Goal: Task Accomplishment & Management: Manage account settings

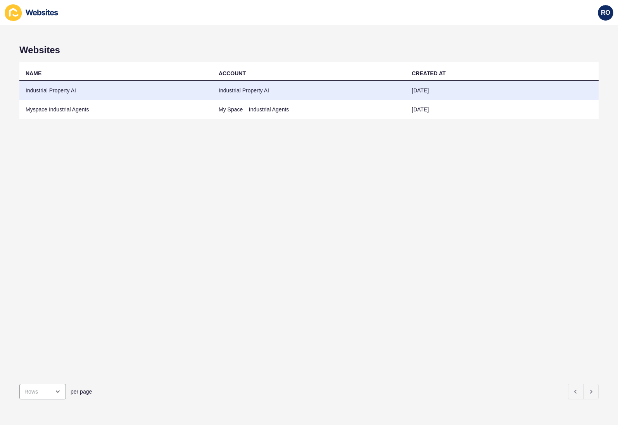
click at [60, 94] on td "Industrial Property AI" at bounding box center [115, 90] width 193 height 19
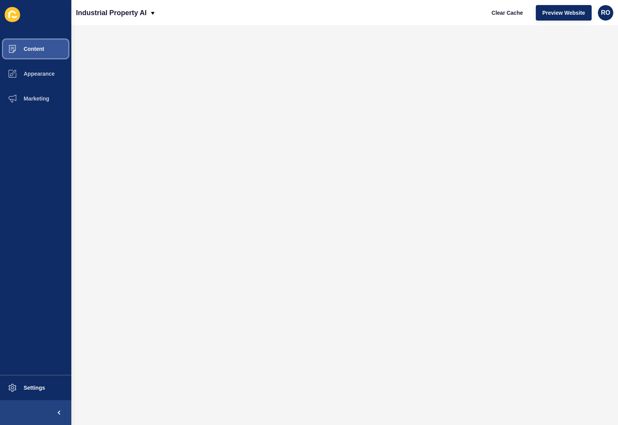
click at [47, 49] on button "Content" at bounding box center [35, 48] width 71 height 25
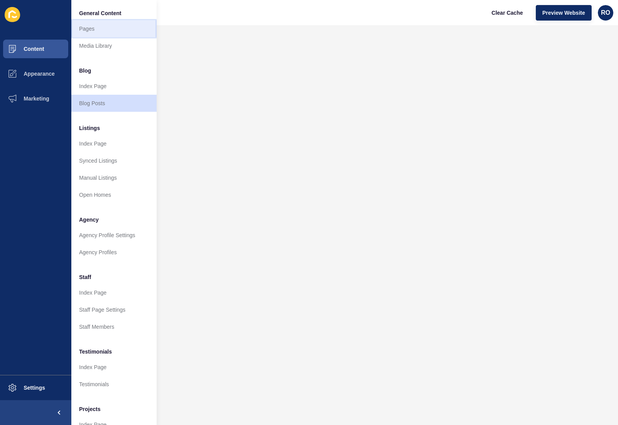
click at [100, 30] on link "Pages" at bounding box center [113, 28] width 85 height 17
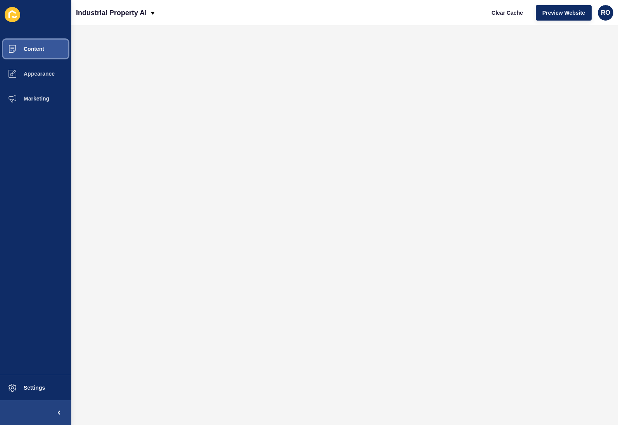
click at [41, 46] on span "Content" at bounding box center [21, 49] width 45 height 6
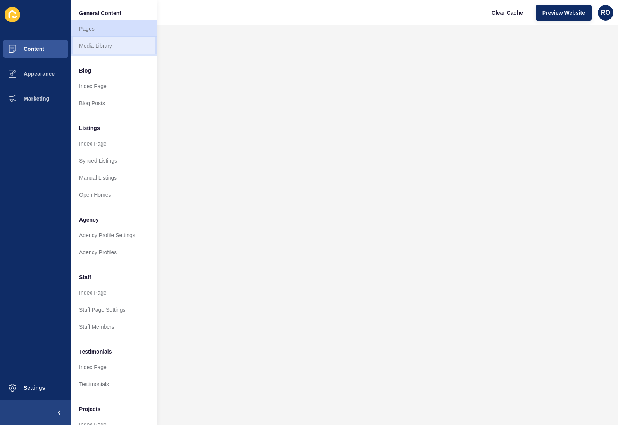
click at [95, 47] on link "Media Library" at bounding box center [113, 45] width 85 height 17
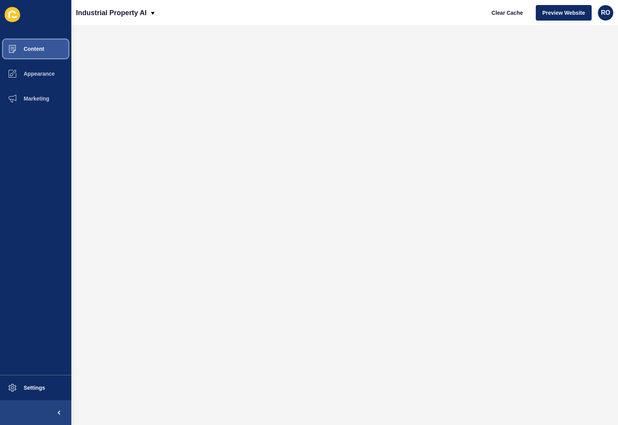
click at [50, 53] on button "Content" at bounding box center [35, 48] width 71 height 25
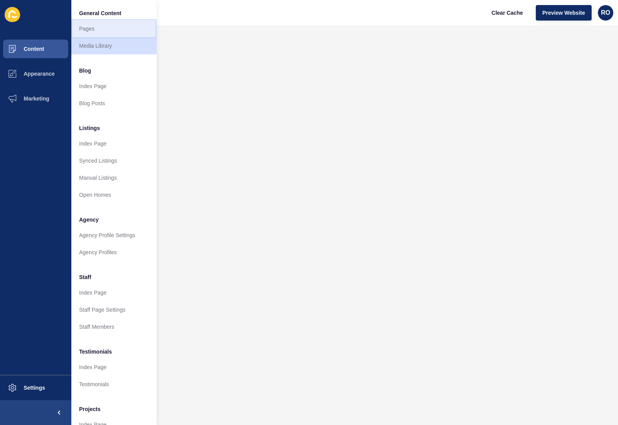
click at [96, 25] on link "Pages" at bounding box center [113, 28] width 85 height 17
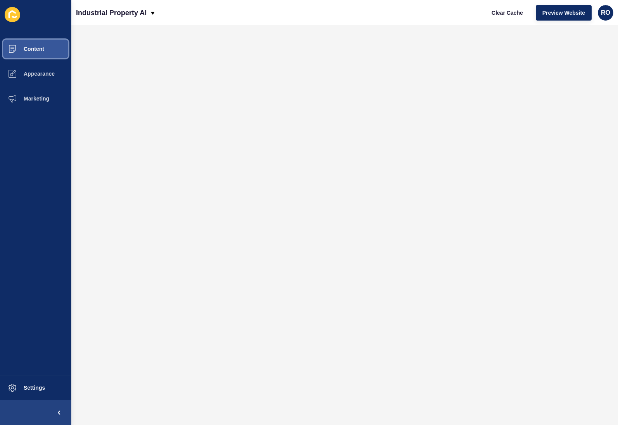
drag, startPoint x: 38, startPoint y: 42, endPoint x: 66, endPoint y: 48, distance: 27.7
click at [38, 43] on button "Content" at bounding box center [35, 48] width 71 height 25
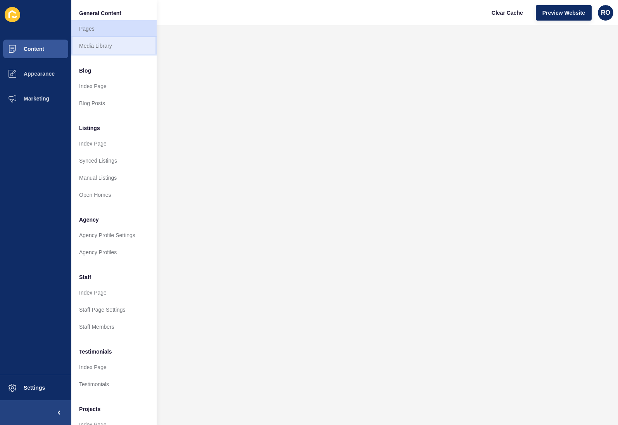
click at [106, 46] on link "Media Library" at bounding box center [113, 45] width 85 height 17
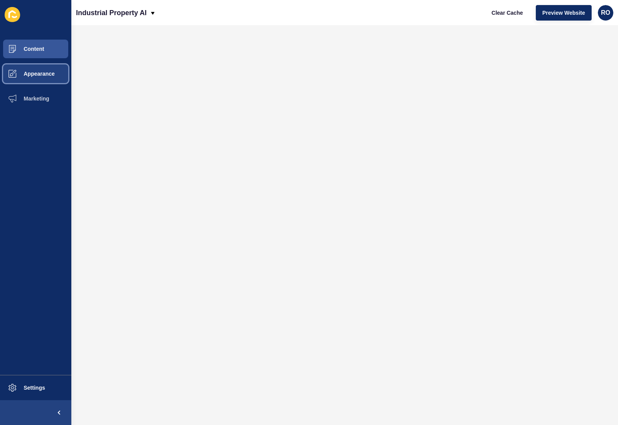
click at [43, 64] on button "Appearance" at bounding box center [35, 73] width 71 height 25
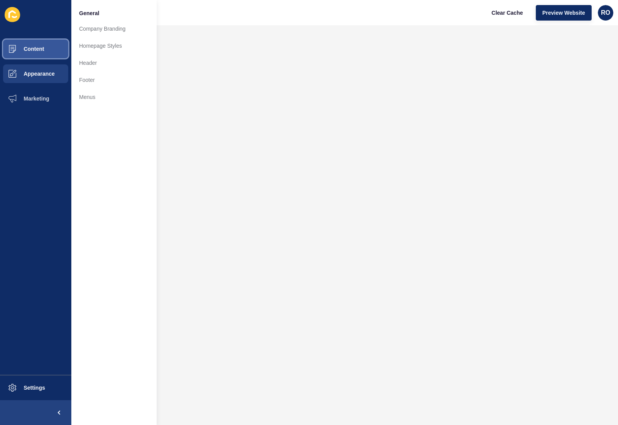
click at [48, 45] on button "Content" at bounding box center [35, 48] width 71 height 25
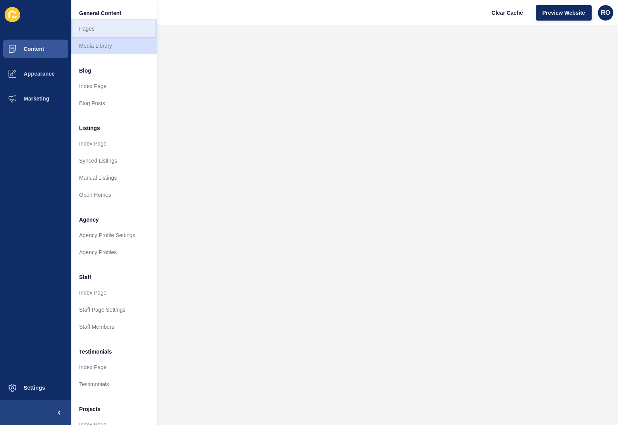
click at [102, 29] on link "Pages" at bounding box center [113, 28] width 85 height 17
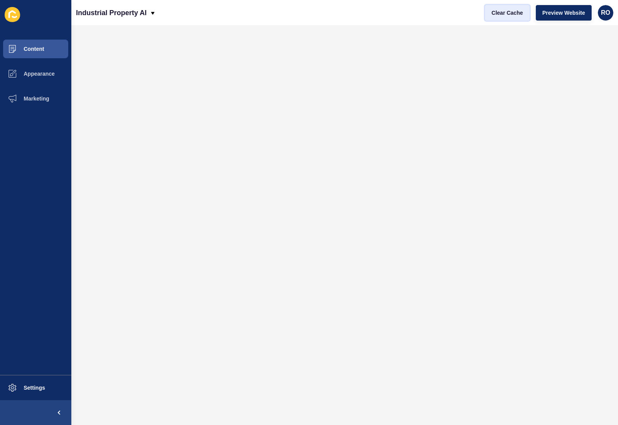
click at [509, 13] on span "Clear Cache" at bounding box center [507, 13] width 31 height 8
click at [511, 12] on span "Clear Cache" at bounding box center [507, 13] width 31 height 8
click at [513, 12] on span "Clear Cache" at bounding box center [507, 13] width 31 height 8
click at [517, 11] on span "Clear Cache" at bounding box center [507, 13] width 31 height 8
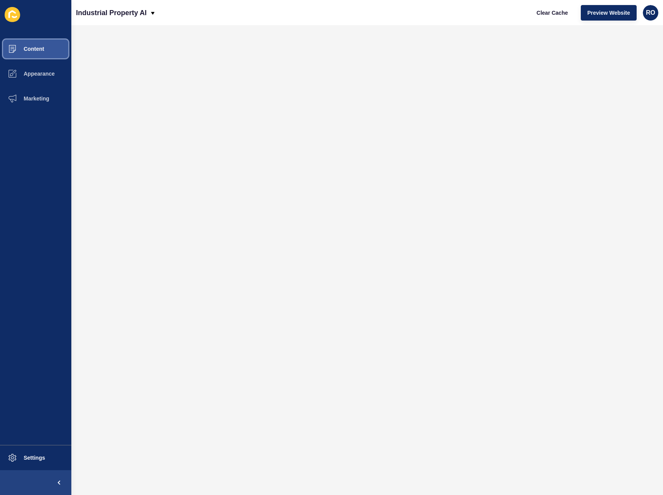
click at [47, 51] on button "Content" at bounding box center [35, 48] width 71 height 25
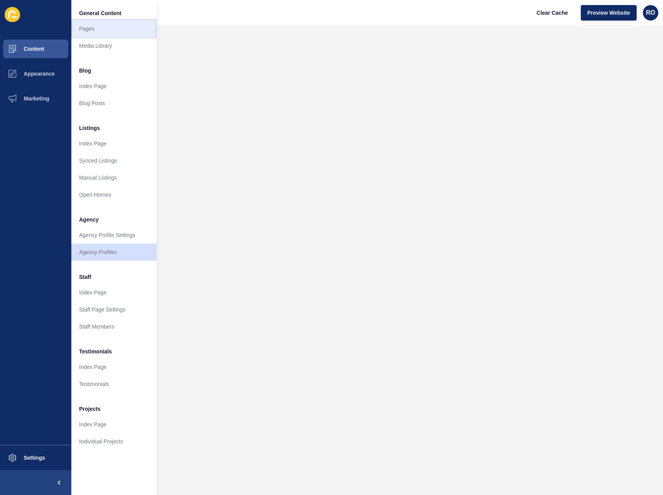
click at [99, 30] on link "Pages" at bounding box center [113, 28] width 85 height 17
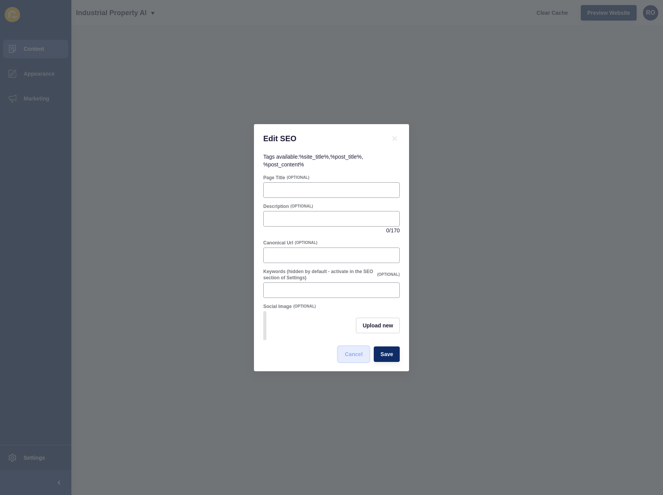
click at [355, 361] on button "Cancel" at bounding box center [353, 354] width 31 height 16
click at [366, 352] on button "Cancel" at bounding box center [353, 354] width 31 height 16
click at [295, 188] on input "Page Title" at bounding box center [331, 190] width 126 height 8
paste input "Guide to Leasing Industrial Strata in NSW"
type input "Guide to Leasing Industrial Strata in NSW"
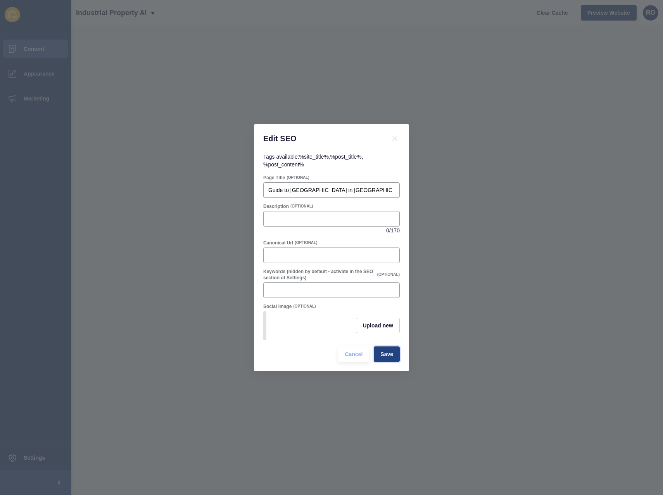
click at [392, 358] on span "Save" at bounding box center [386, 354] width 13 height 8
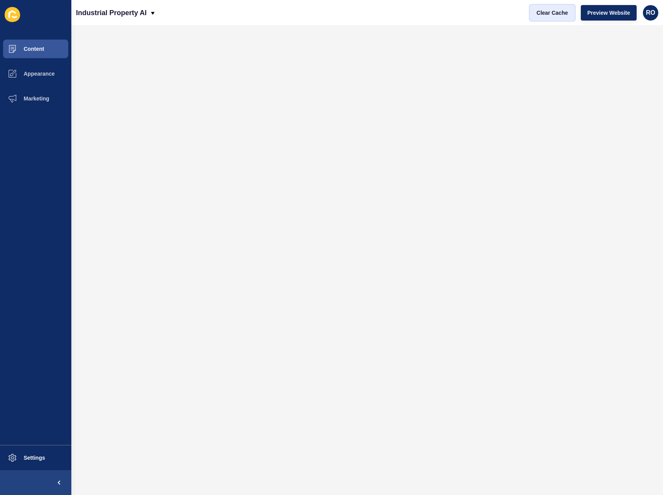
click at [549, 17] on button "Clear Cache" at bounding box center [552, 13] width 45 height 16
